Goal: Information Seeking & Learning: Check status

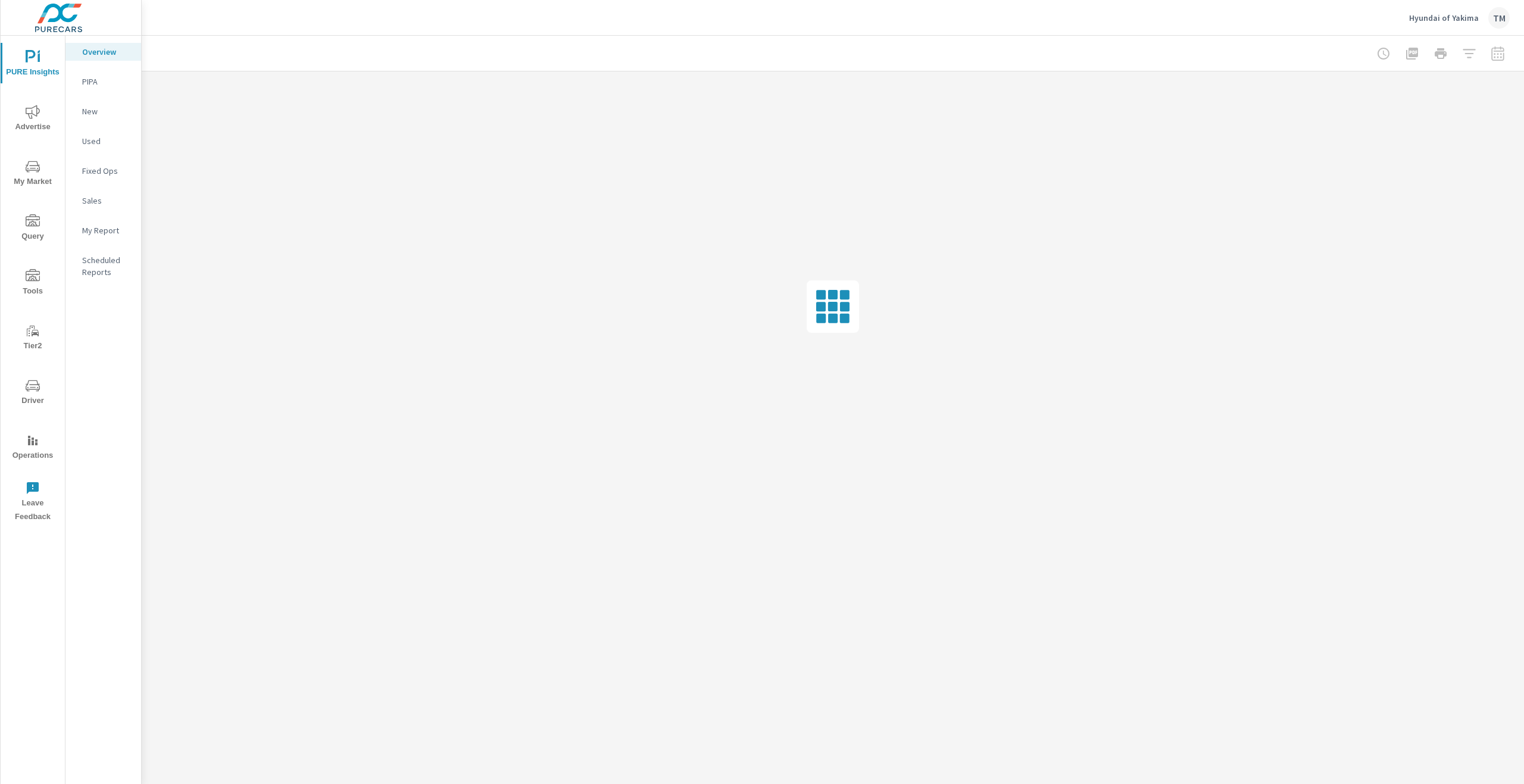
click at [1447, 23] on div "Hyundai of Yakima TM" at bounding box center [1459, 17] width 100 height 21
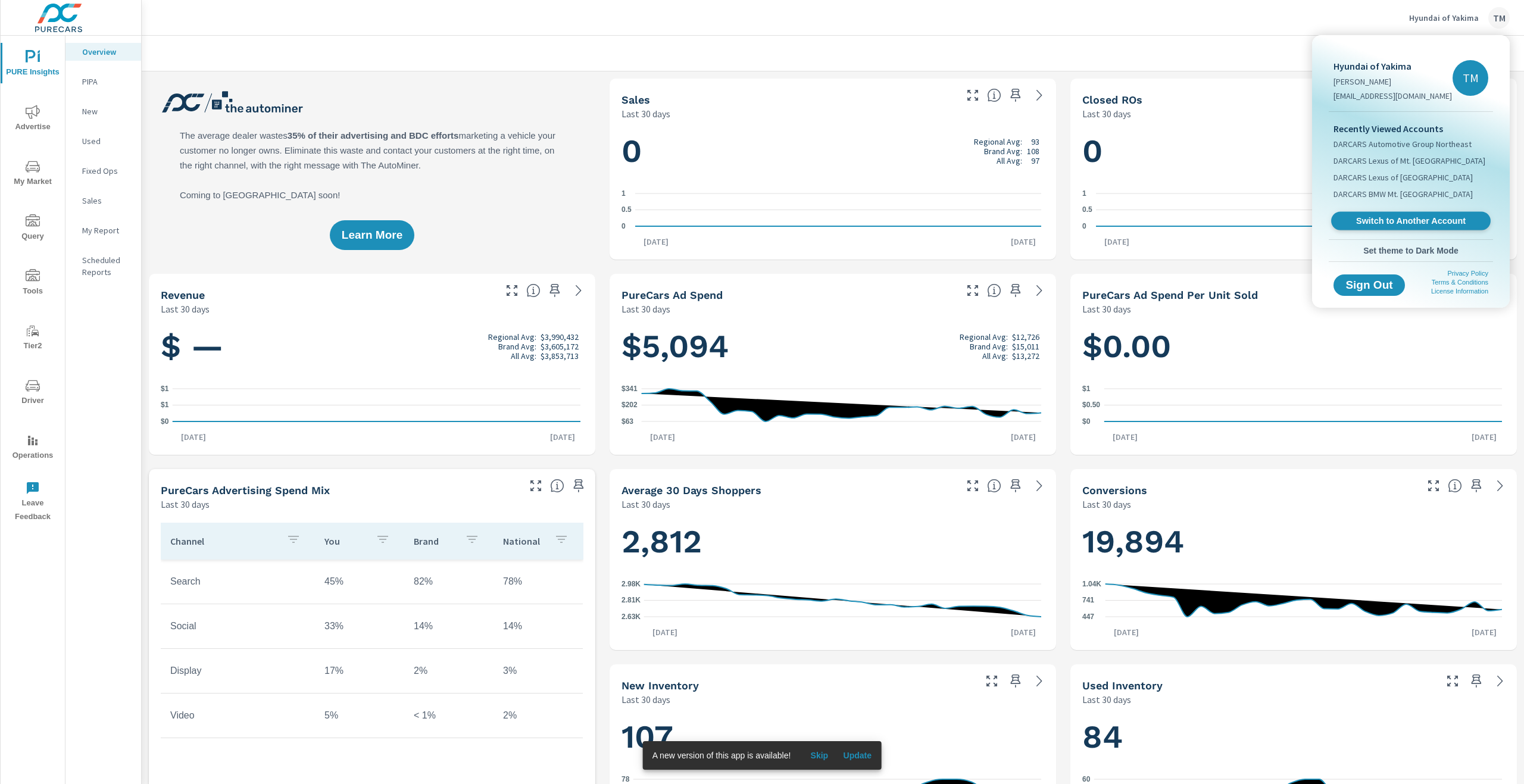
scroll to position [1, 0]
click at [1364, 82] on p "Tim Main" at bounding box center [1393, 81] width 118 height 12
click at [1441, 220] on span "Switch to Another Account" at bounding box center [1410, 221] width 146 height 11
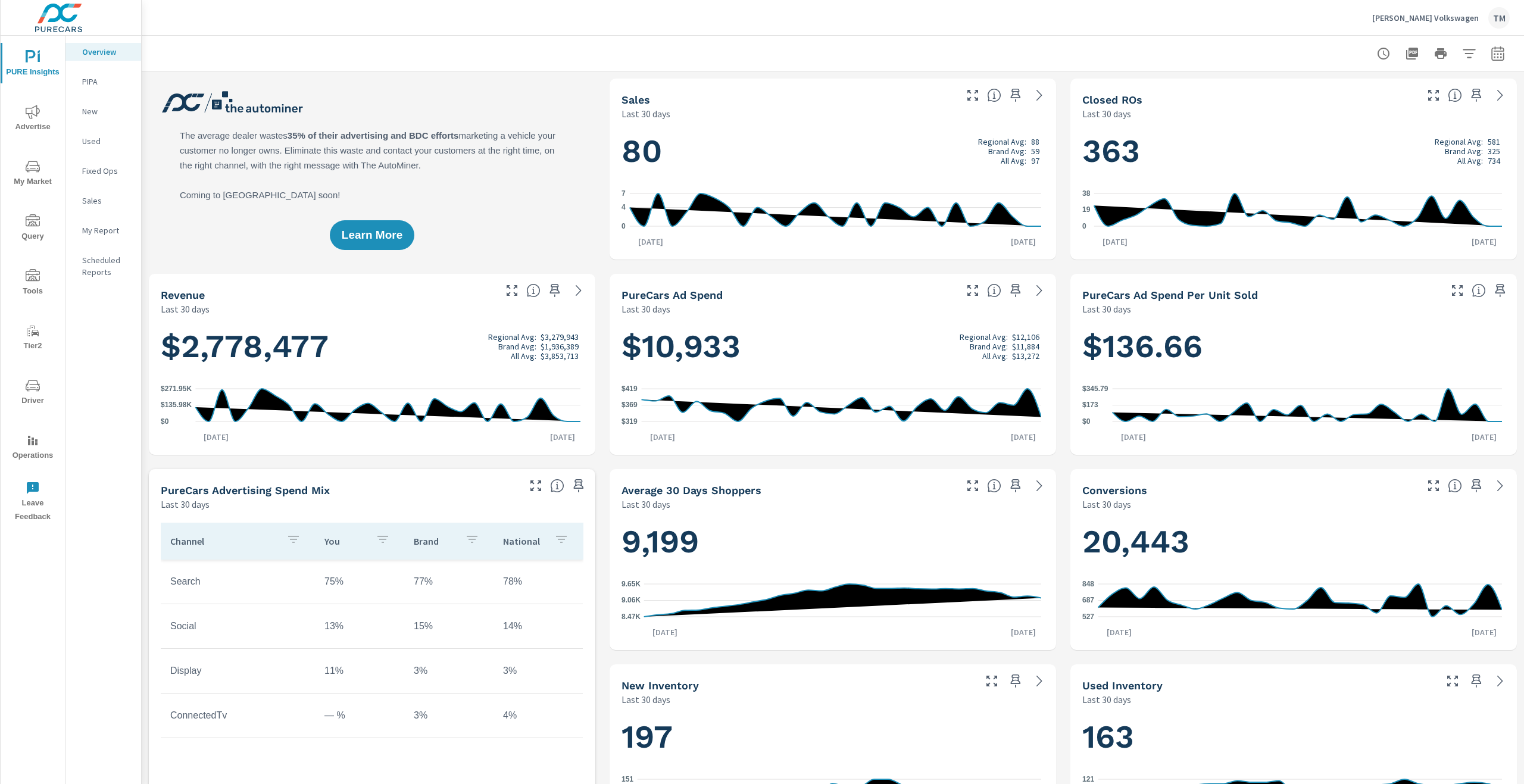
click at [26, 124] on span "Advertise" at bounding box center [32, 119] width 57 height 29
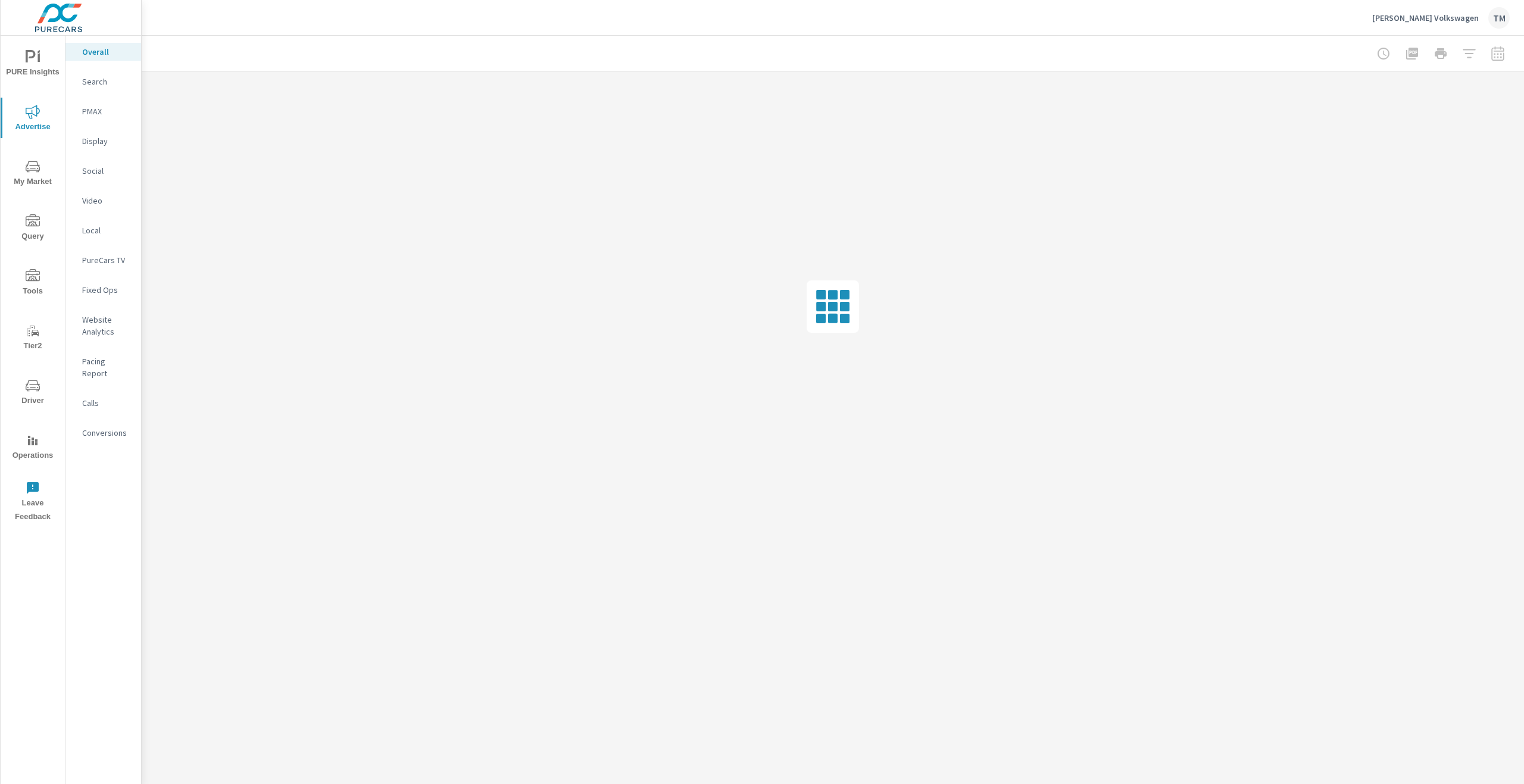
drag, startPoint x: 110, startPoint y: 205, endPoint x: 127, endPoint y: 237, distance: 36.2
click at [128, 234] on nav "Overall Search PMAX Display Social Video Local PureCars TV Fixed Ops Website An…" at bounding box center [103, 247] width 76 height 423
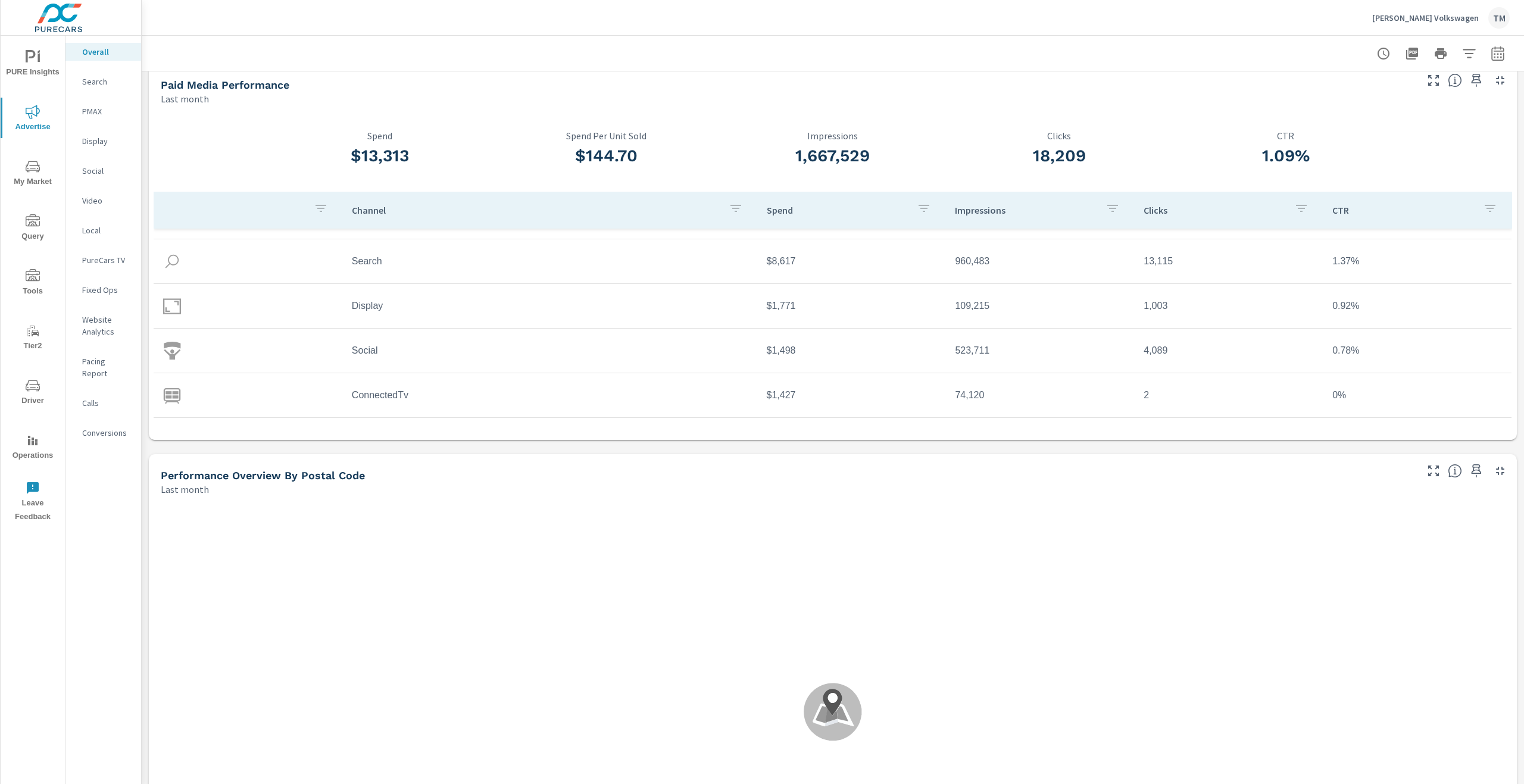
scroll to position [119, 0]
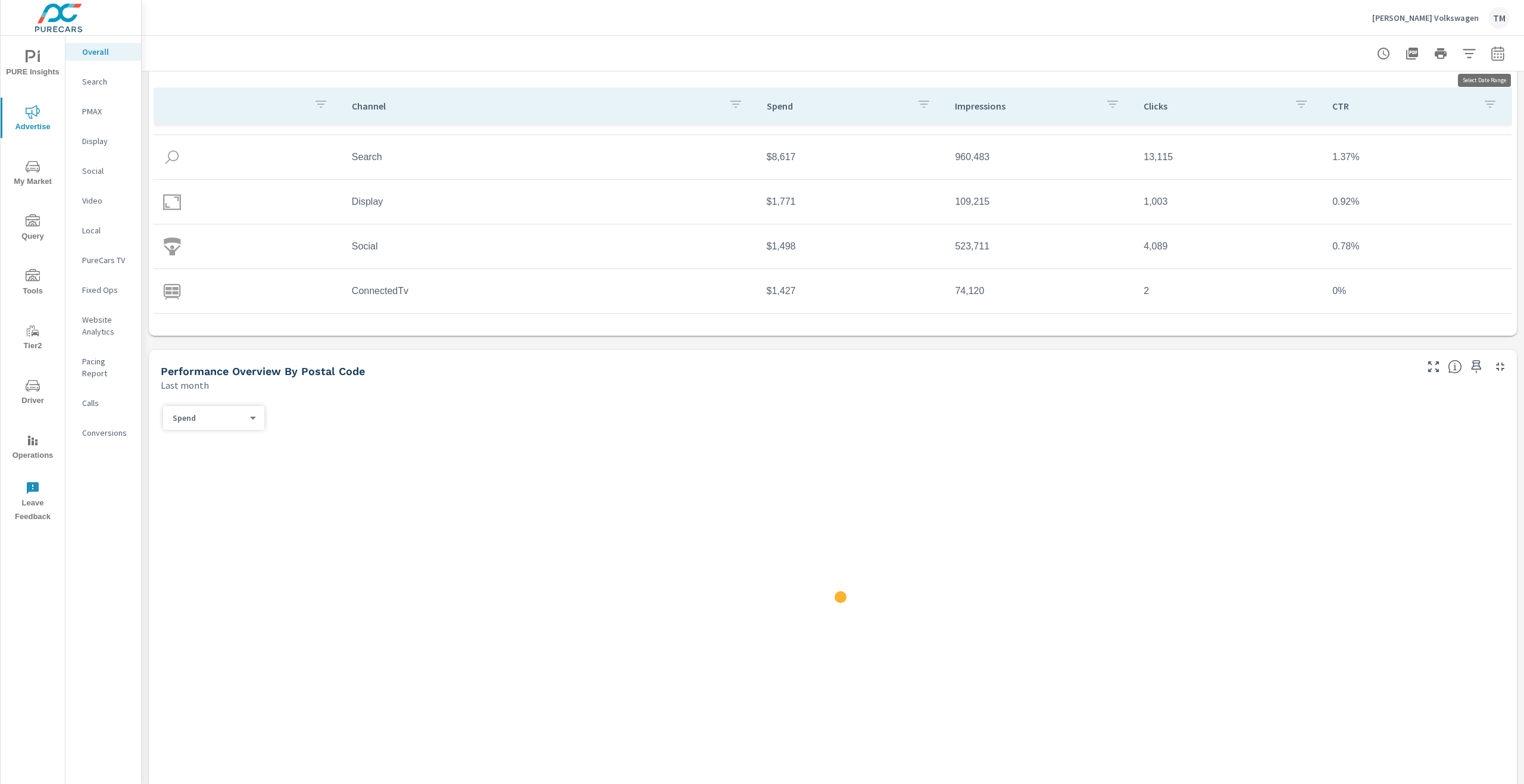
click at [1494, 54] on icon "button" at bounding box center [1498, 53] width 14 height 14
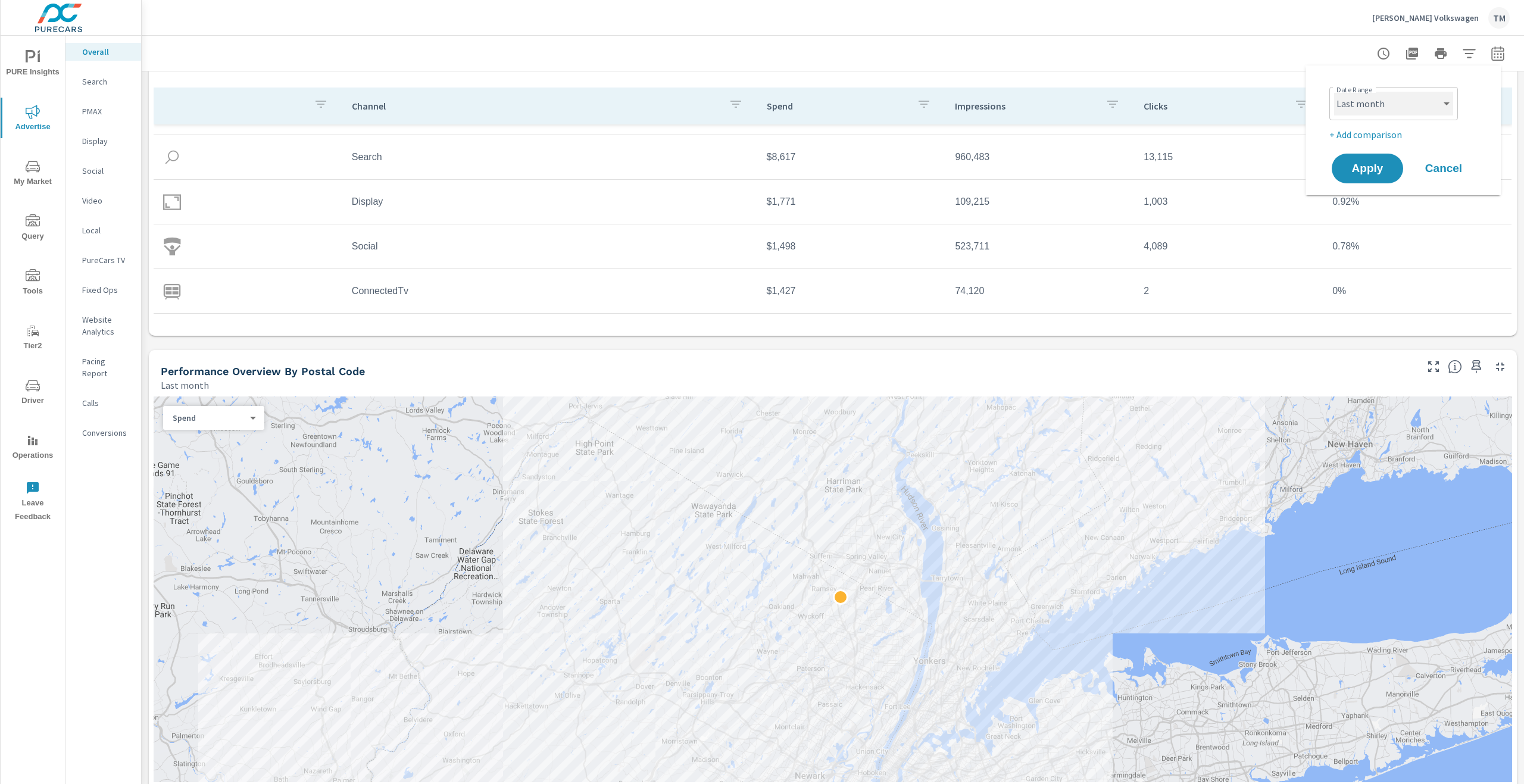
drag, startPoint x: 1387, startPoint y: 105, endPoint x: 1393, endPoint y: 113, distance: 10.0
click at [1387, 105] on select "Custom [DATE] Last week Last 7 days Last 14 days Last 30 days Last 45 days Last…" at bounding box center [1393, 103] width 119 height 24
click at [1334, 92] on select "Custom [DATE] Last week Last 7 days Last 14 days Last 30 days Last 45 days Last…" at bounding box center [1393, 103] width 119 height 24
select select "Month to date"
click at [1356, 184] on div "Apply Cancel" at bounding box center [1405, 169] width 152 height 34
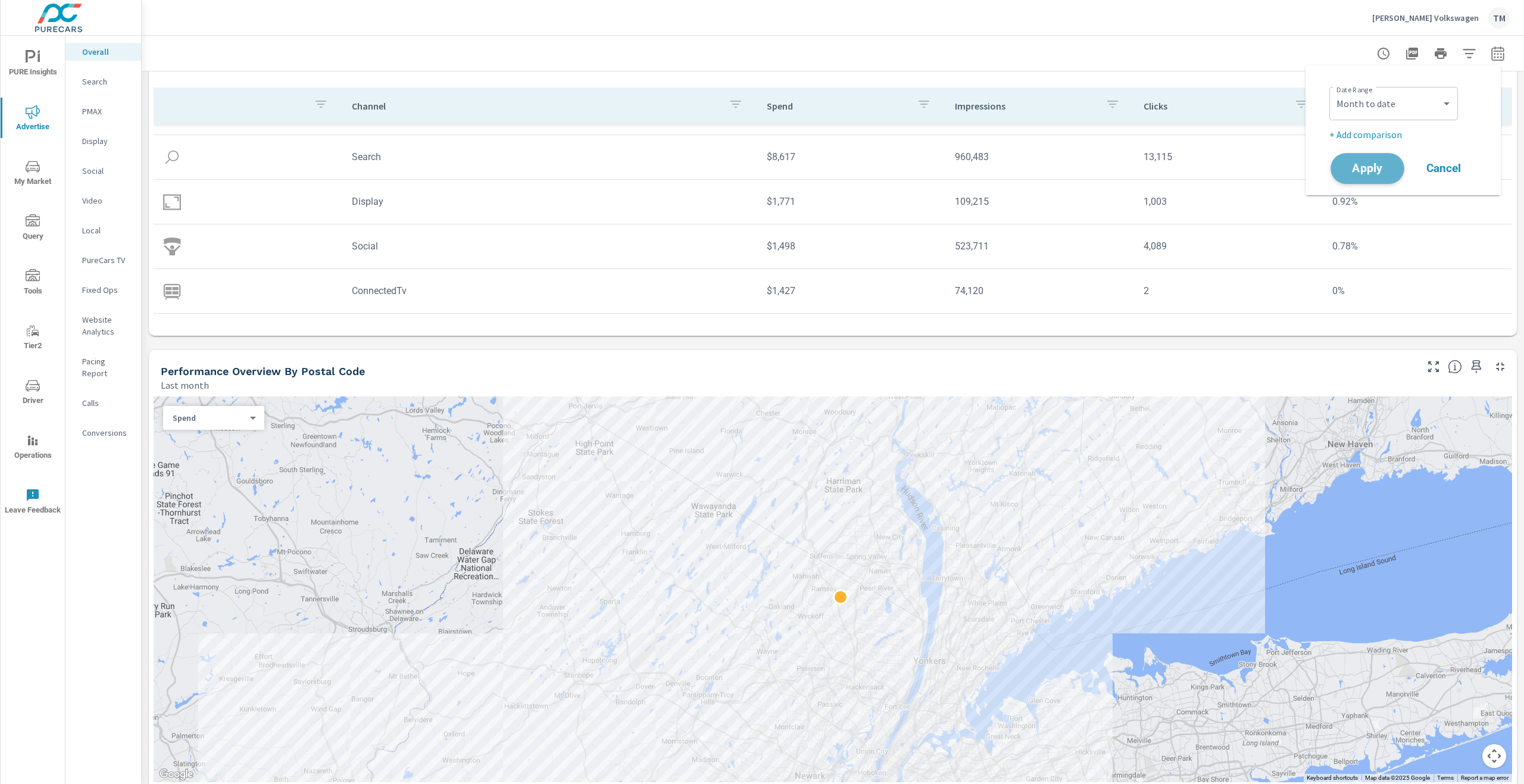
click at [1367, 167] on span "Apply" at bounding box center [1367, 169] width 49 height 11
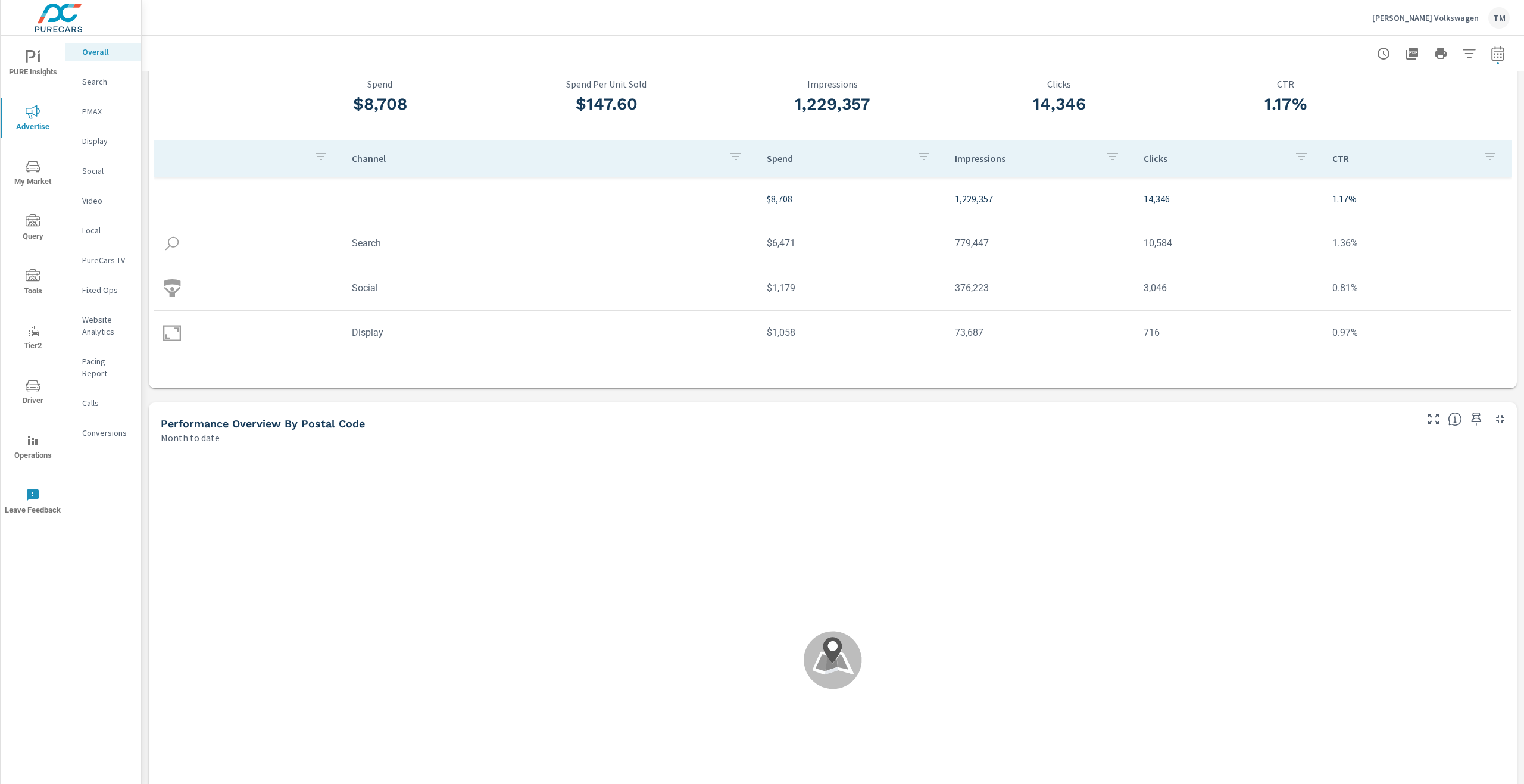
scroll to position [59, 0]
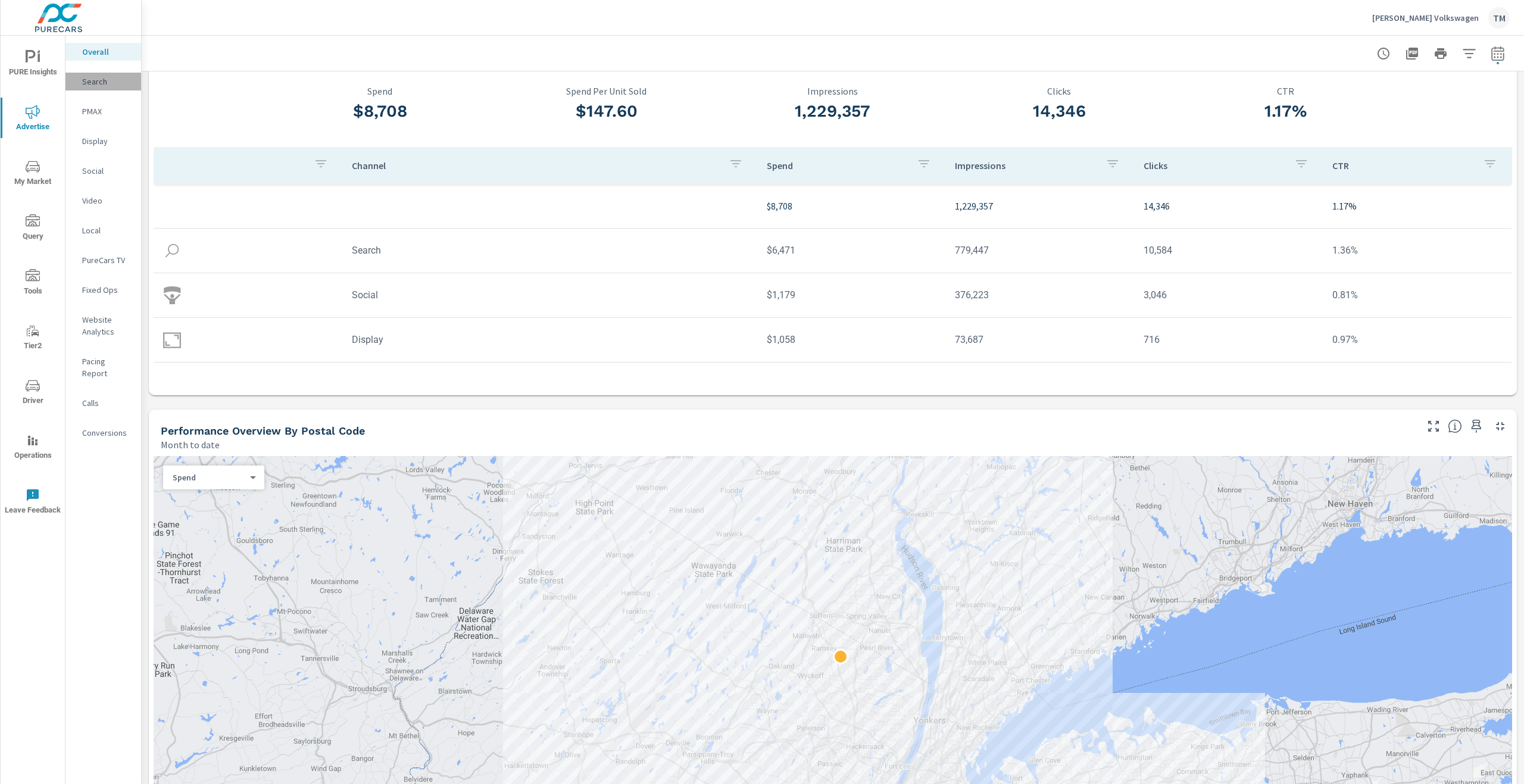
click at [90, 80] on p "Search" at bounding box center [107, 81] width 50 height 12
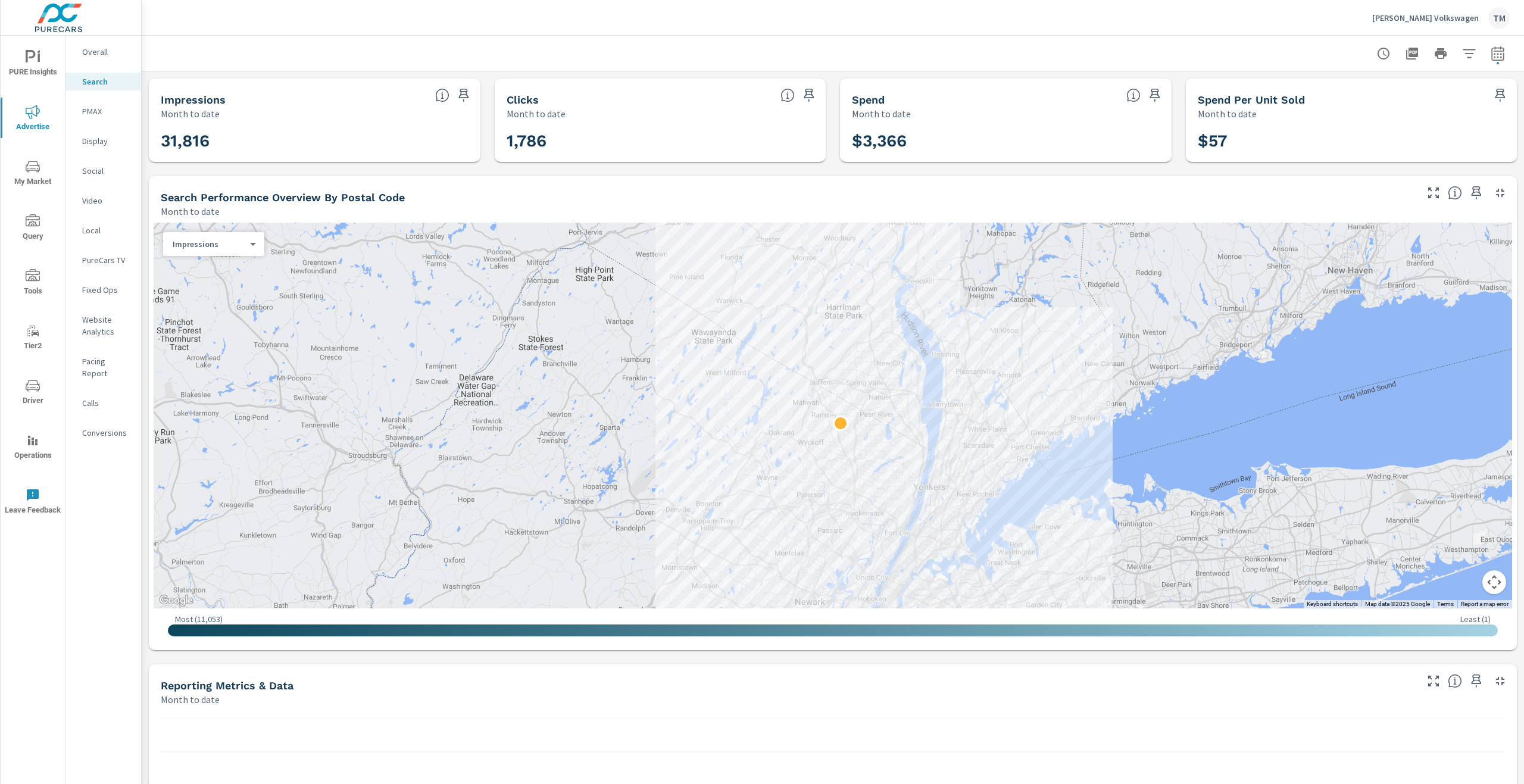
click at [115, 142] on p "Display" at bounding box center [107, 140] width 50 height 12
